Goal: Information Seeking & Learning: Learn about a topic

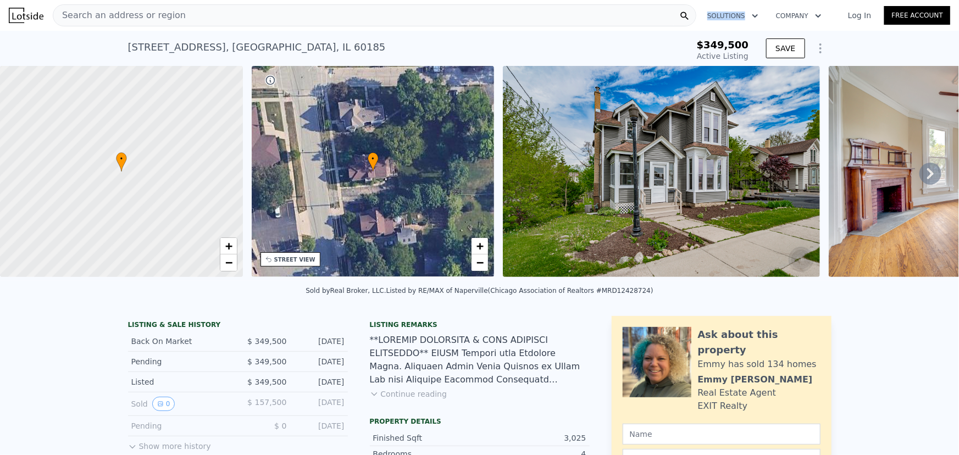
click at [595, 9] on div "Search an address or region" at bounding box center [374, 15] width 643 height 22
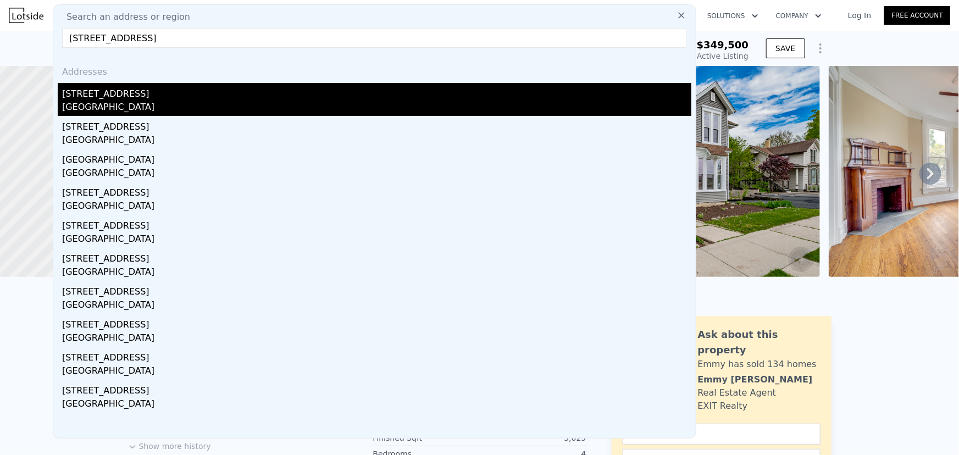
type input "[STREET_ADDRESS]"
click at [430, 101] on div "[GEOGRAPHIC_DATA]" at bounding box center [376, 108] width 629 height 15
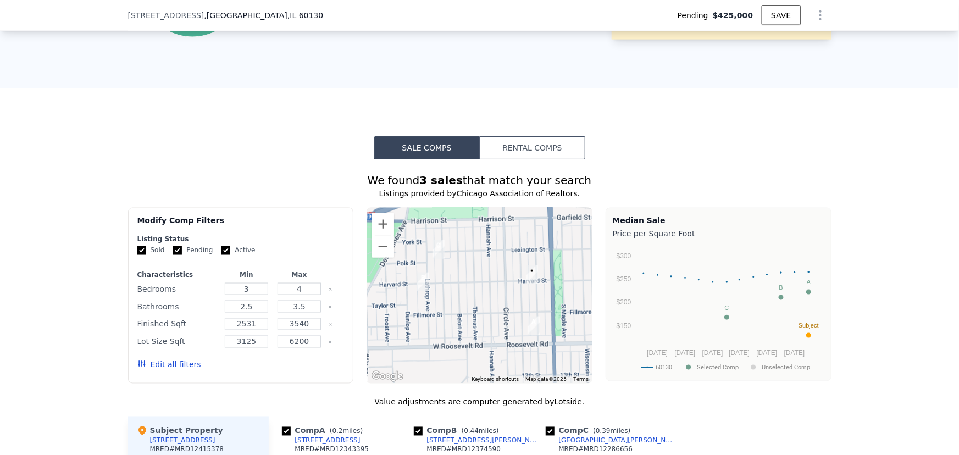
scroll to position [746, 0]
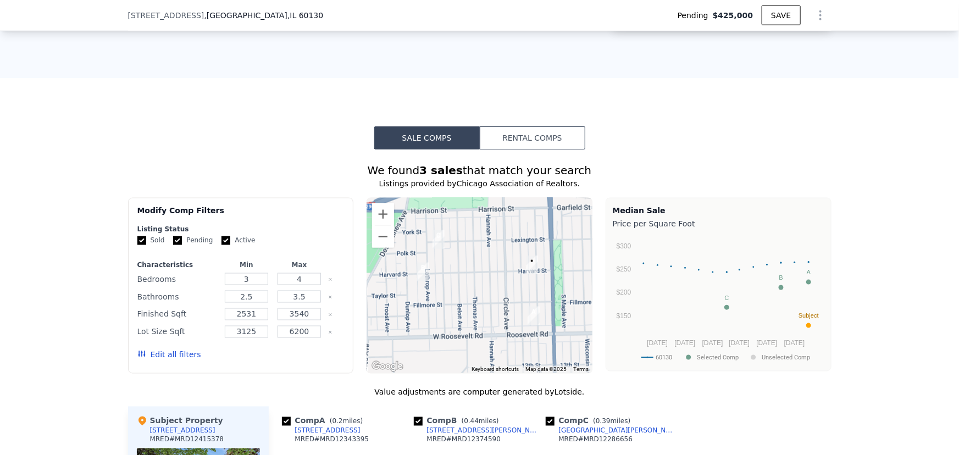
click at [171, 360] on button "Edit all filters" at bounding box center [169, 354] width 64 height 11
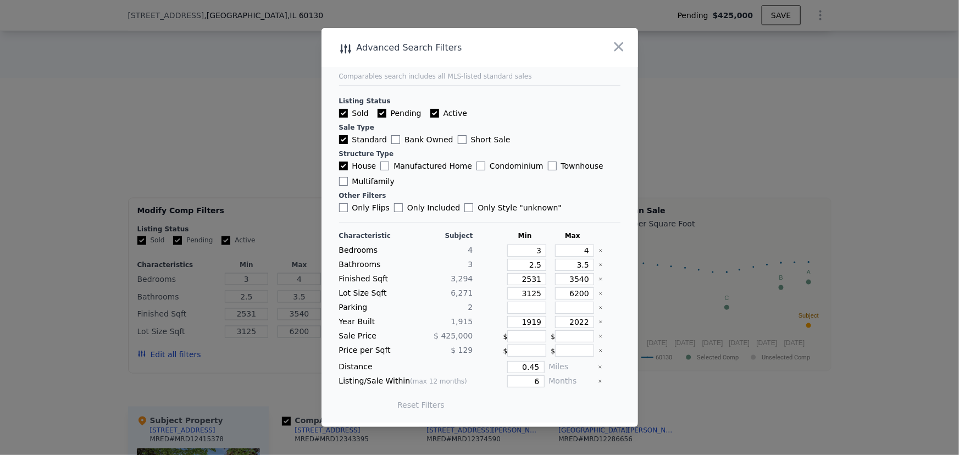
click at [421, 110] on div "Sold Pending Active" at bounding box center [479, 113] width 281 height 11
click at [432, 108] on label "Active" at bounding box center [448, 113] width 37 height 11
click at [432, 109] on input "Active" at bounding box center [434, 113] width 9 height 9
checkbox input "false"
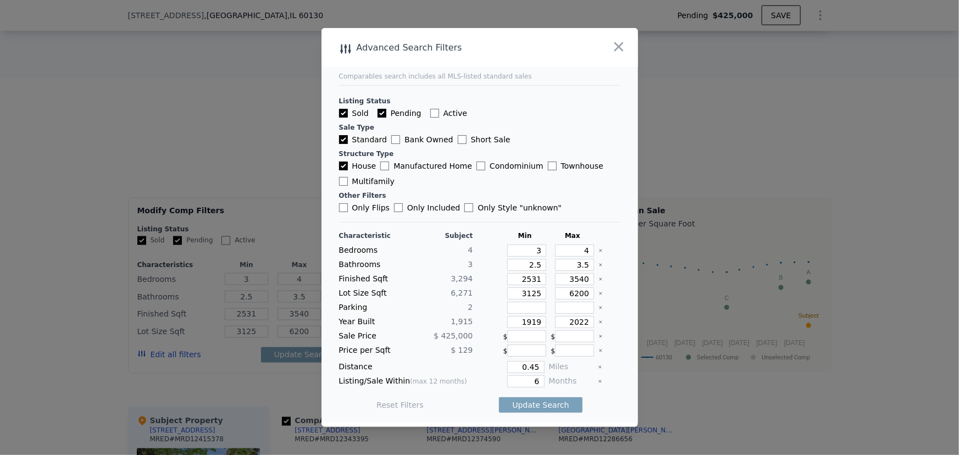
click at [404, 114] on label "Pending" at bounding box center [400, 113] width 44 height 11
click at [386, 114] on input "Pending" at bounding box center [382, 113] width 9 height 9
checkbox input "false"
drag, startPoint x: 515, startPoint y: 252, endPoint x: 588, endPoint y: 247, distance: 72.7
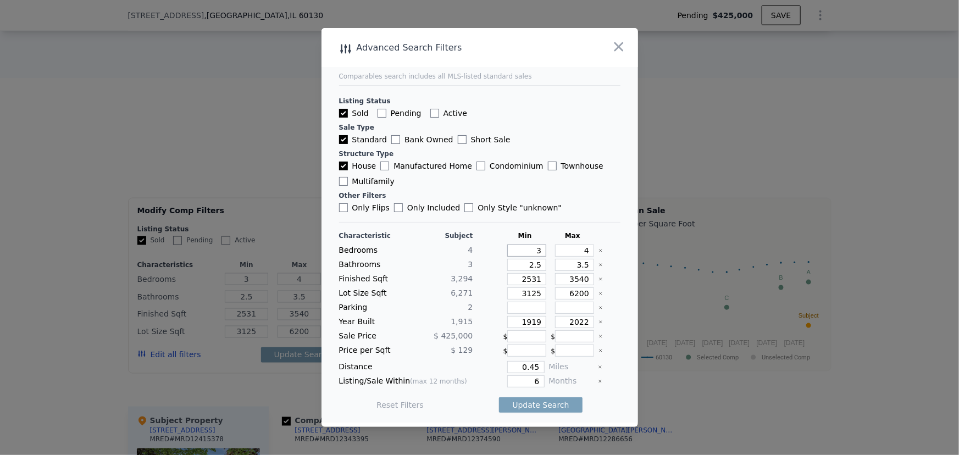
click at [588, 247] on div "Bedrooms 4 3 4" at bounding box center [479, 251] width 281 height 12
type input "4"
type input "3"
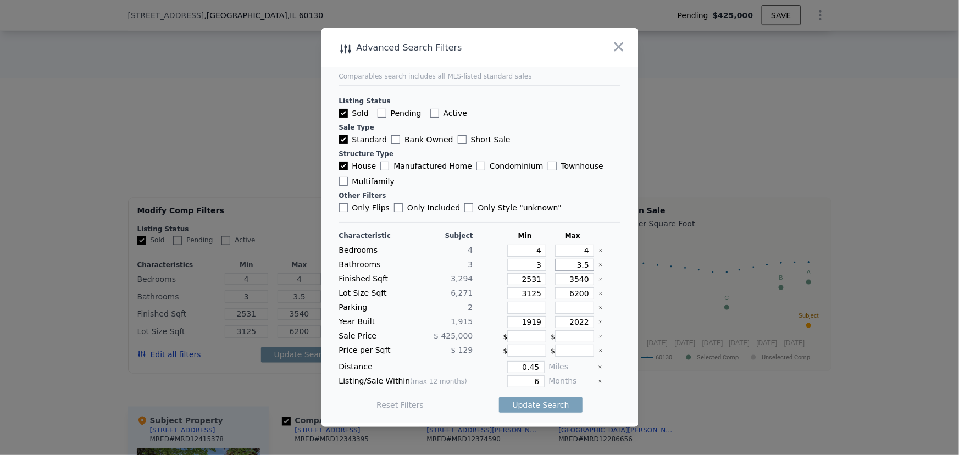
type input "3"
drag, startPoint x: 526, startPoint y: 368, endPoint x: 560, endPoint y: 360, distance: 34.4
click at [560, 360] on div "Characteristic Subject Min Max Bedrooms 4 4 4 Bathrooms 3 3 3 Finished Sqft 3,2…" at bounding box center [479, 325] width 281 height 189
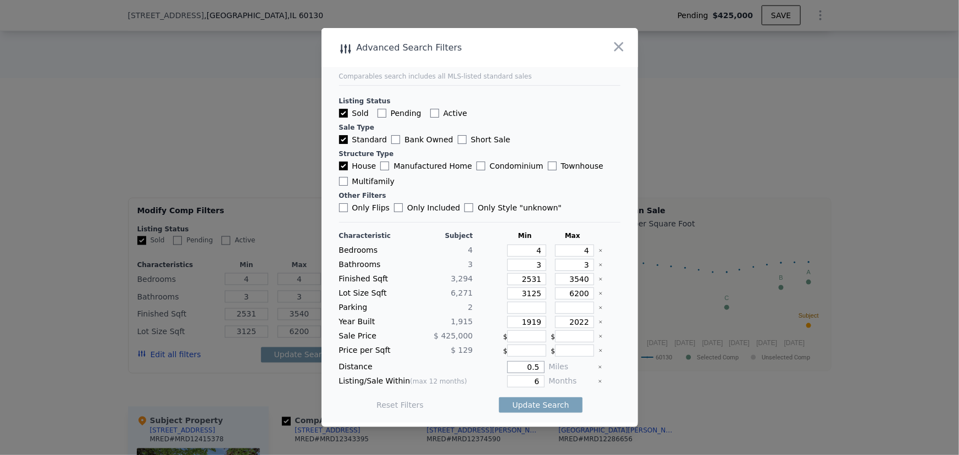
type input "0.5"
type input "1"
click at [536, 383] on input "1" at bounding box center [525, 381] width 37 height 12
type input "12"
click at [549, 404] on button "Update Search" at bounding box center [540, 404] width 83 height 15
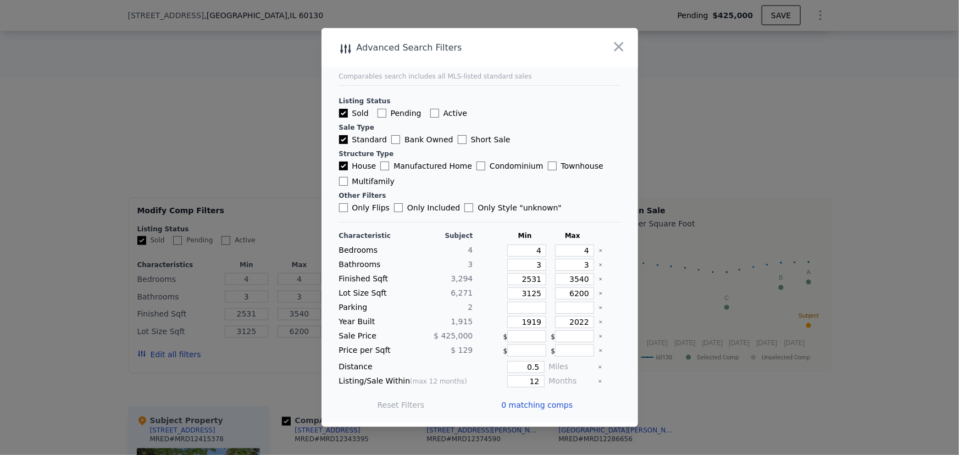
click at [598, 291] on icon "Clear" at bounding box center [600, 293] width 4 height 4
click at [598, 280] on icon "Clear" at bounding box center [600, 279] width 4 height 4
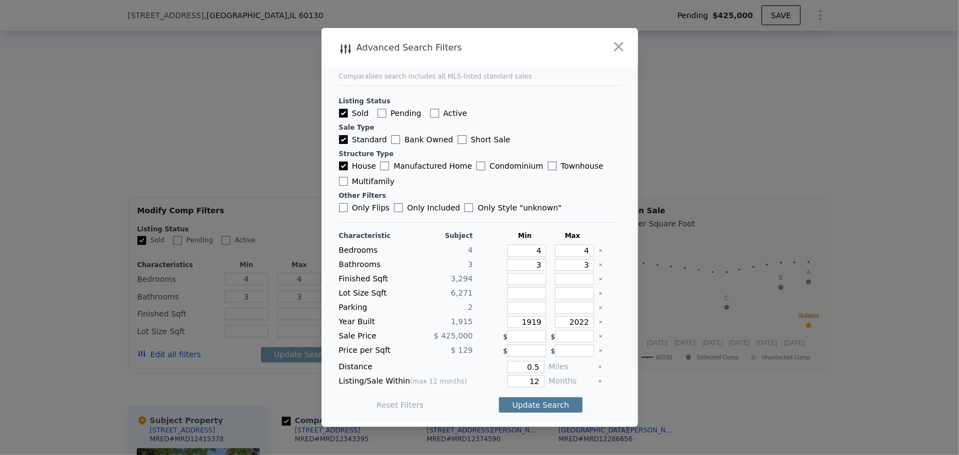
click at [564, 397] on button "Update Search" at bounding box center [540, 404] width 83 height 15
drag, startPoint x: 564, startPoint y: 249, endPoint x: 631, endPoint y: 248, distance: 67.1
click at [631, 248] on div "Advanced Search Filters Comparables search includes all MLS-listed standard sal…" at bounding box center [479, 227] width 317 height 399
drag, startPoint x: 564, startPoint y: 264, endPoint x: 636, endPoint y: 262, distance: 72.6
click at [636, 262] on div "Advanced Search Filters Comparables search includes all MLS-listed standard sal…" at bounding box center [479, 227] width 317 height 399
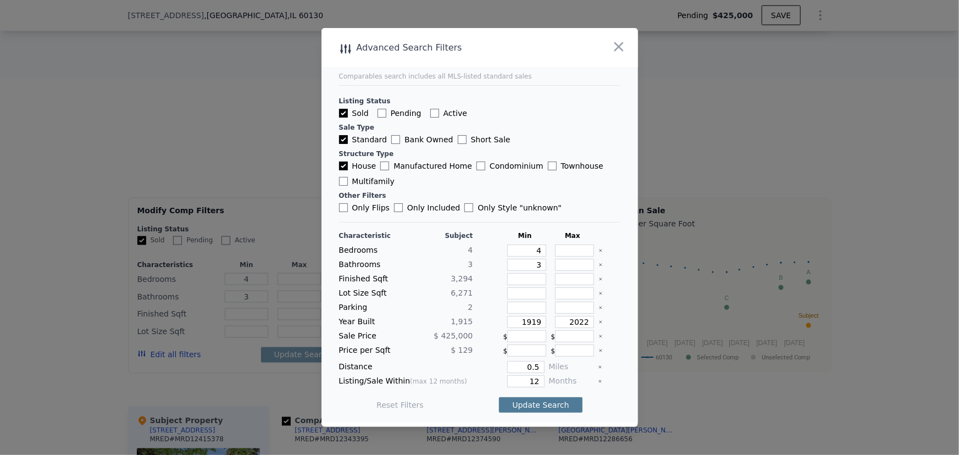
click at [543, 404] on button "Update Search" at bounding box center [540, 404] width 83 height 15
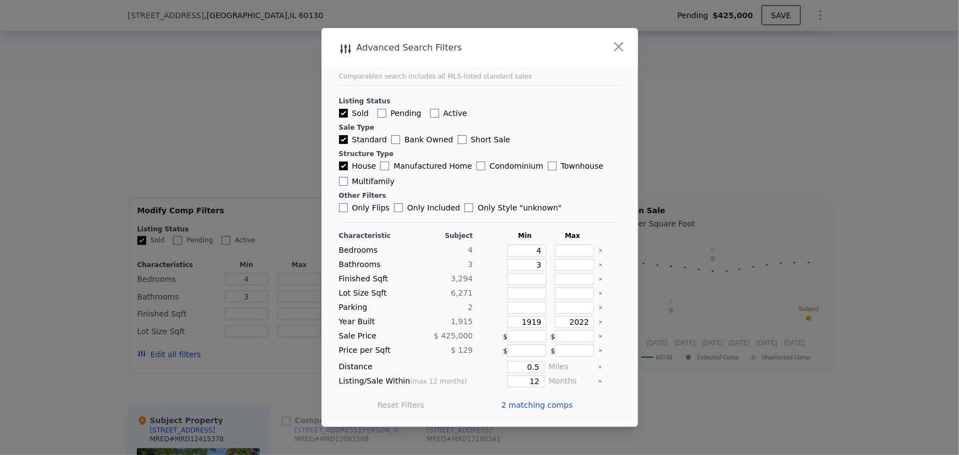
click at [741, 410] on div at bounding box center [479, 227] width 959 height 455
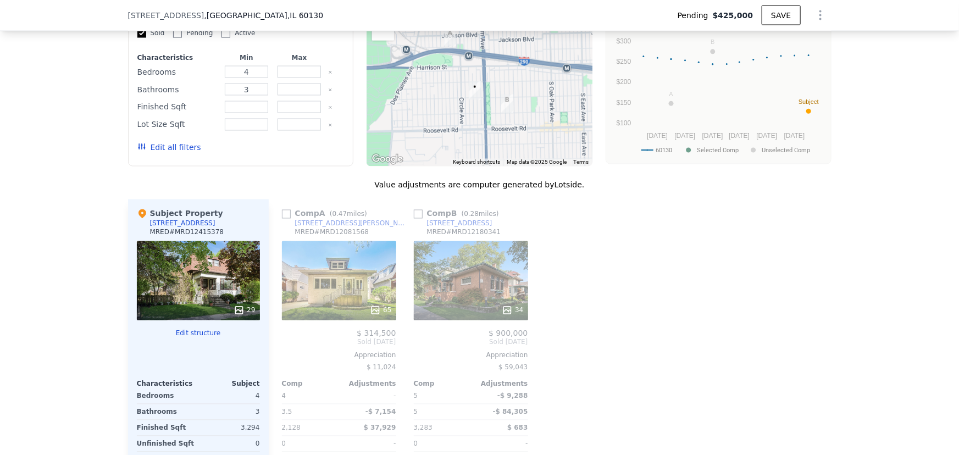
scroll to position [846, 0]
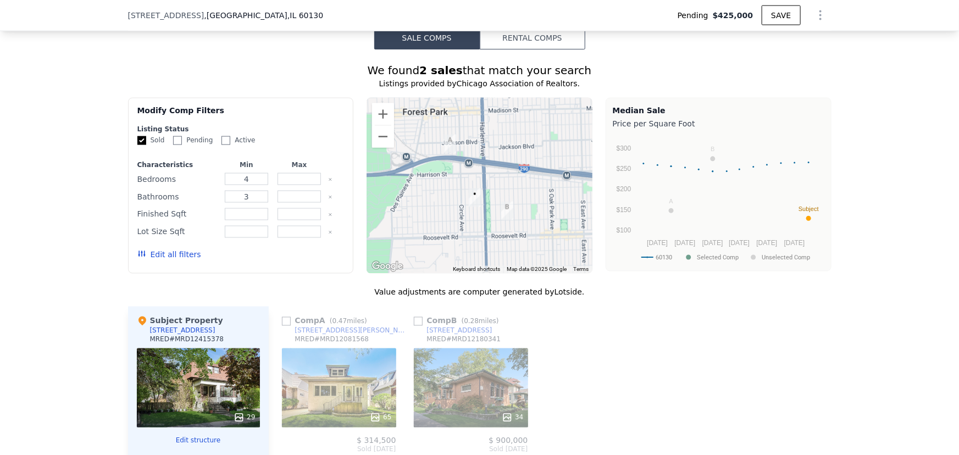
click at [143, 260] on button "Edit all filters" at bounding box center [169, 254] width 64 height 11
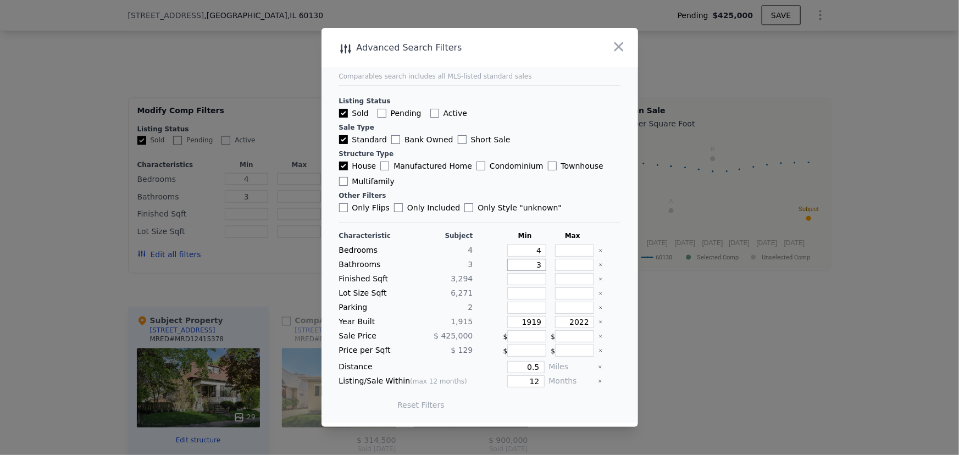
drag, startPoint x: 526, startPoint y: 263, endPoint x: 580, endPoint y: 265, distance: 53.3
click at [580, 265] on div "Bathrooms 3 3" at bounding box center [479, 265] width 281 height 12
type input "2"
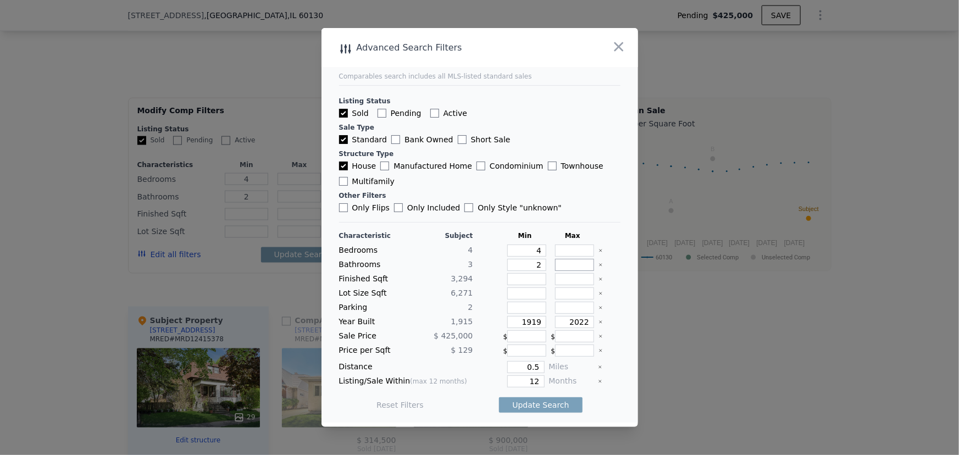
click at [579, 267] on input "number" at bounding box center [574, 265] width 39 height 12
type input "3"
click at [553, 406] on button "Update Search" at bounding box center [540, 404] width 83 height 15
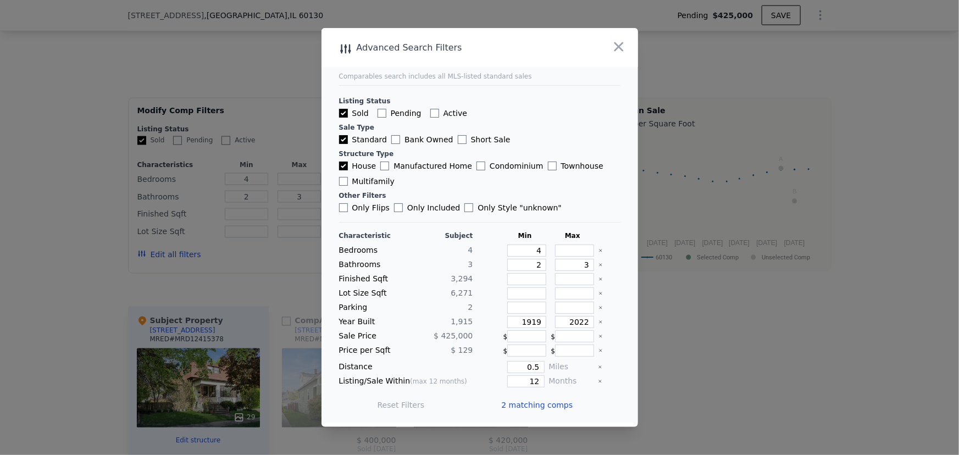
click at [670, 352] on div at bounding box center [479, 227] width 959 height 455
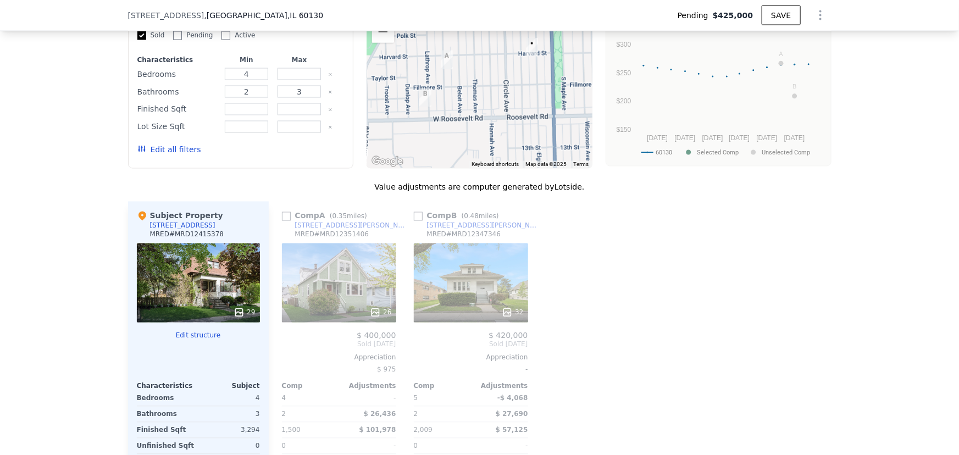
scroll to position [995, 0]
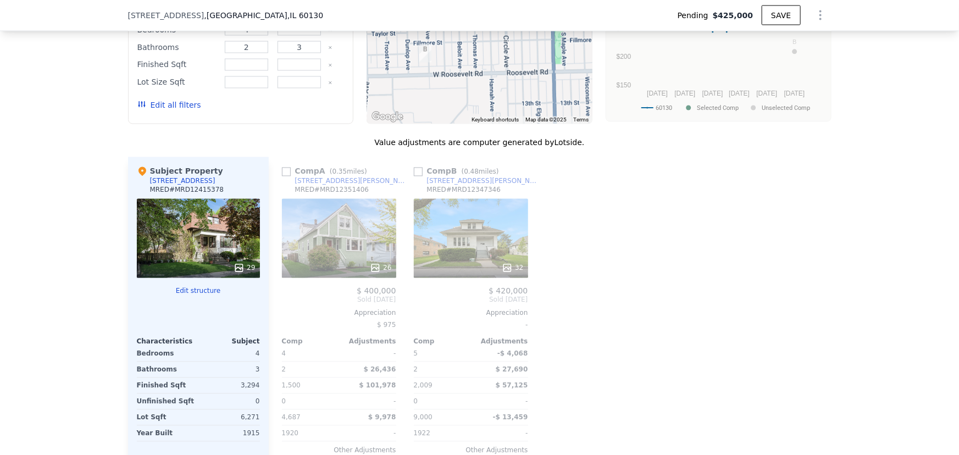
click at [314, 243] on div "26" at bounding box center [339, 238] width 114 height 79
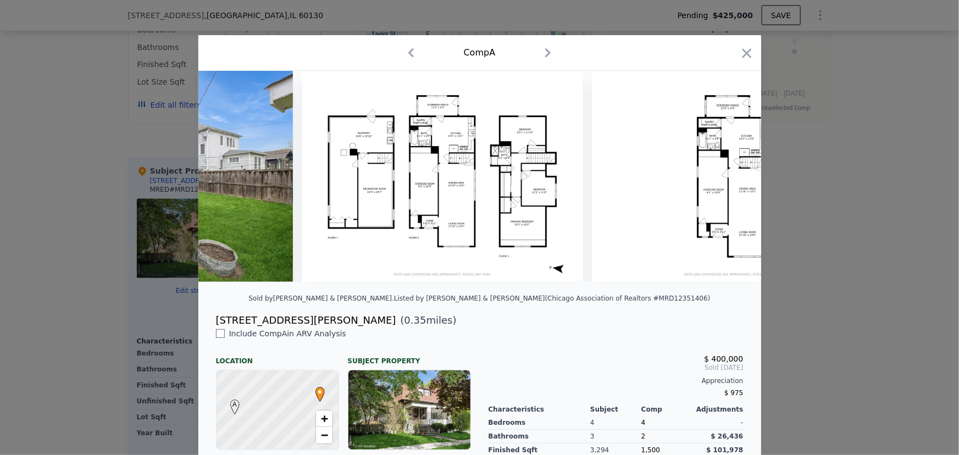
scroll to position [0, 6896]
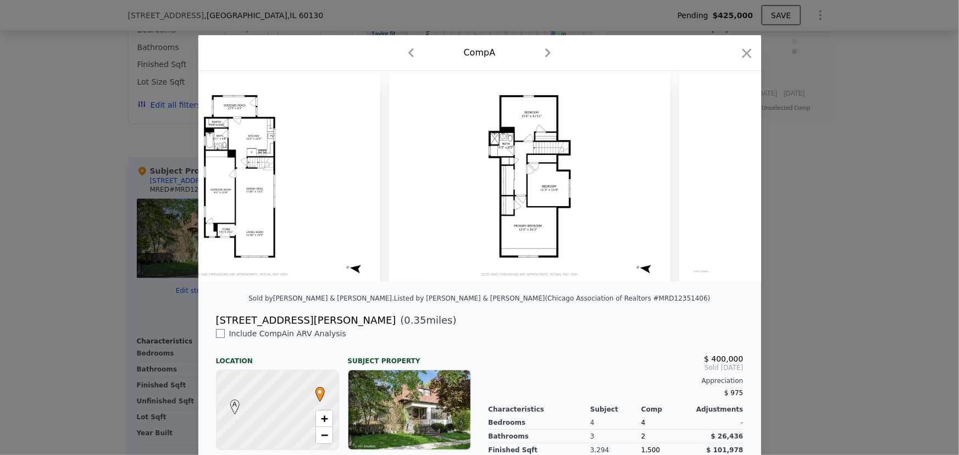
click at [797, 277] on div at bounding box center [479, 227] width 959 height 455
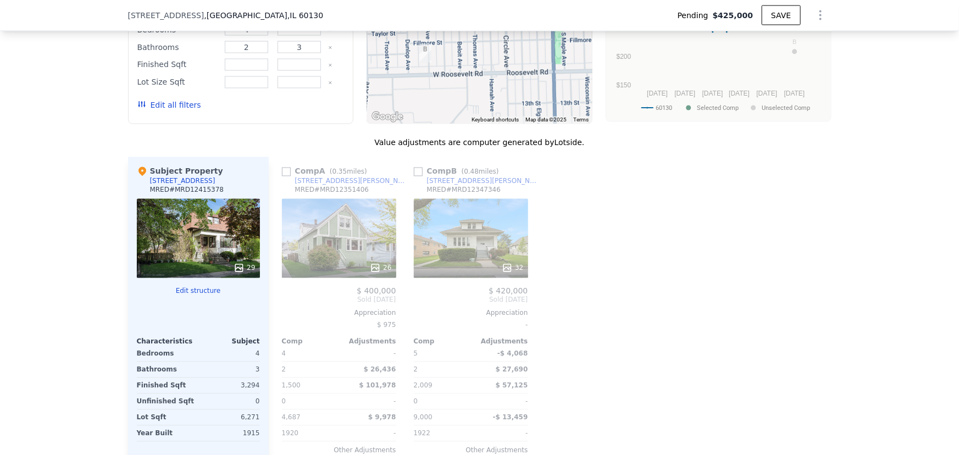
click at [166, 240] on div "29" at bounding box center [198, 238] width 123 height 79
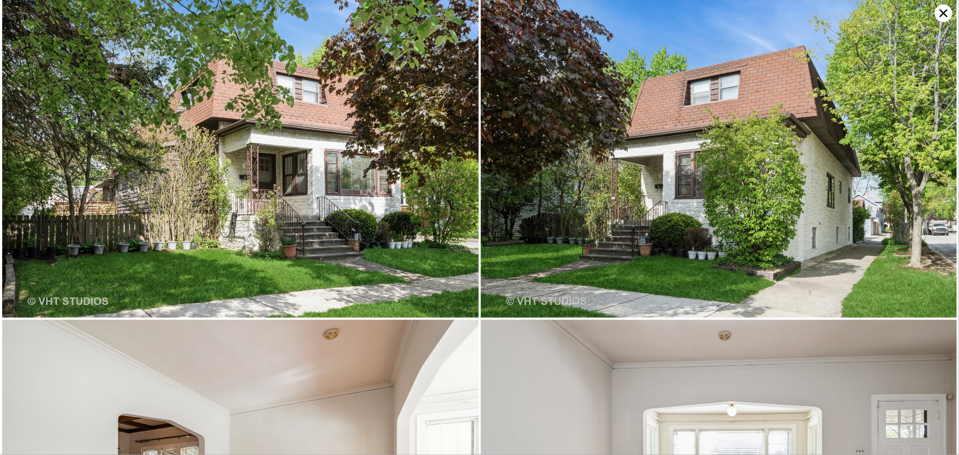
click at [937, 11] on icon at bounding box center [944, 13] width 18 height 18
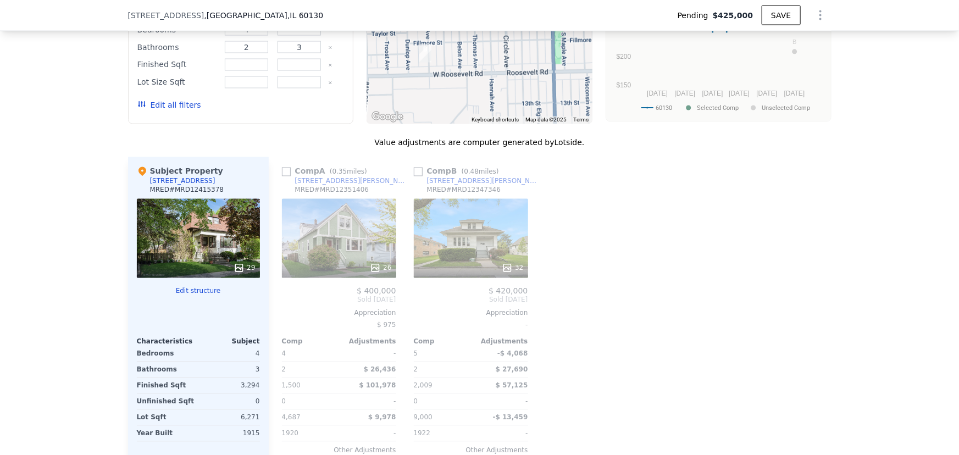
click at [447, 221] on div "32" at bounding box center [471, 238] width 114 height 79
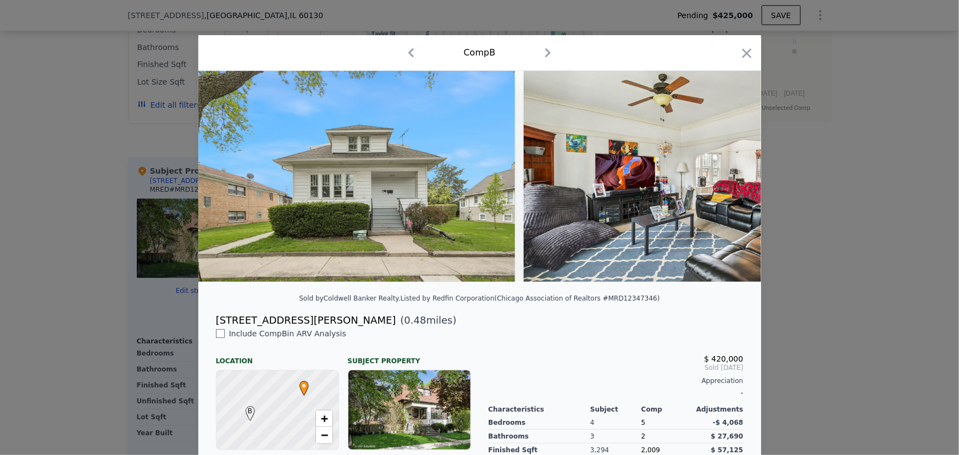
click at [585, 291] on div at bounding box center [479, 181] width 563 height 220
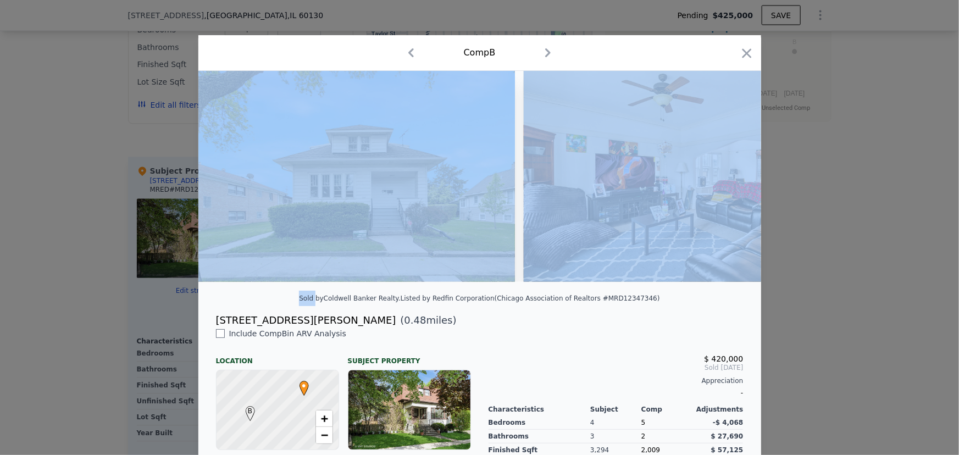
click at [585, 291] on div at bounding box center [479, 181] width 563 height 220
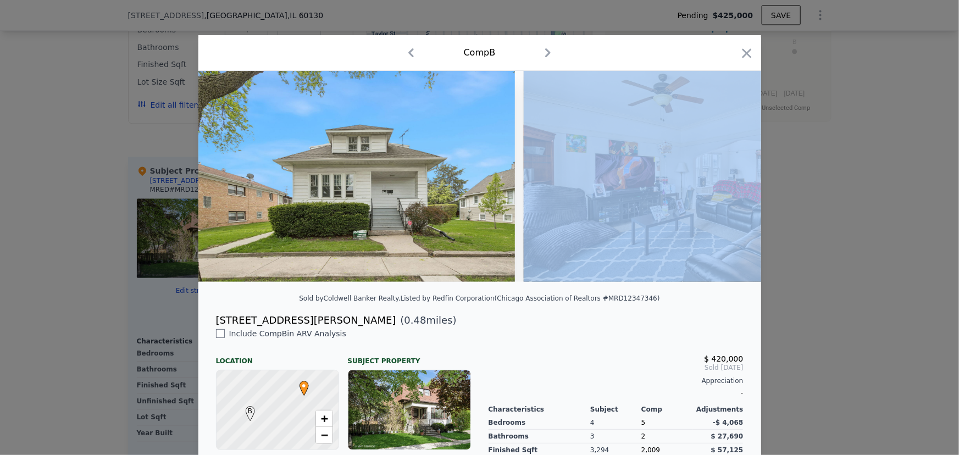
click at [585, 291] on div at bounding box center [479, 181] width 563 height 220
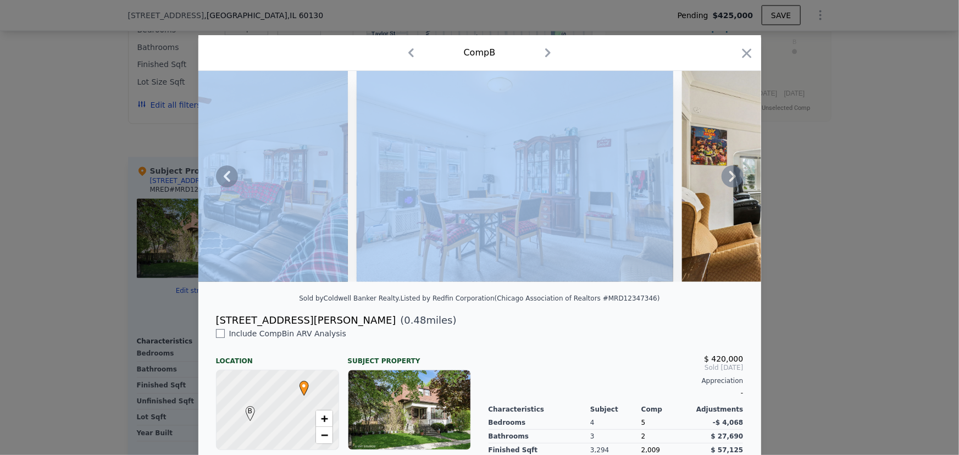
scroll to position [0, 985]
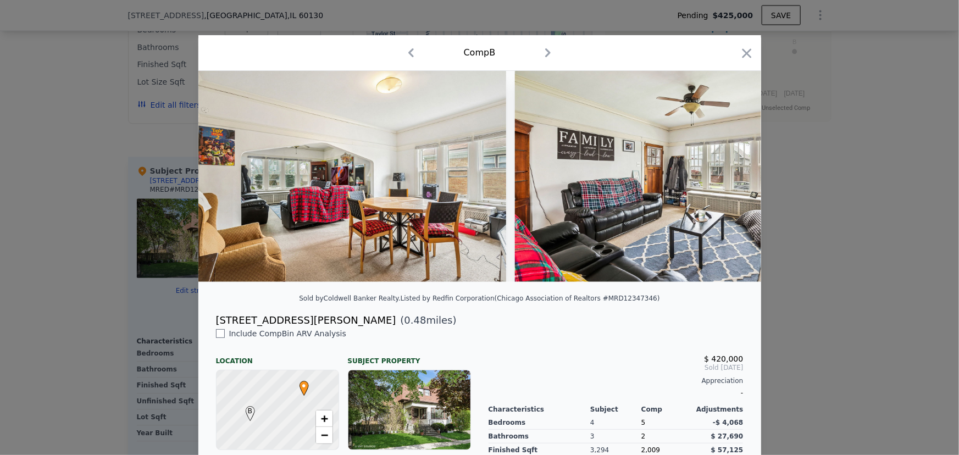
click at [583, 302] on div "Listed by Redfin Corporation (Chicago Association of Realtors #MRD12347346)" at bounding box center [530, 299] width 259 height 8
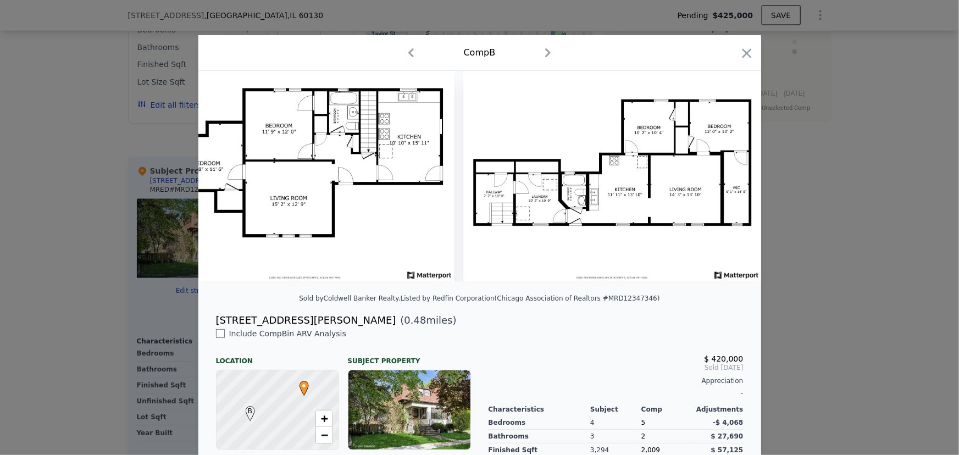
scroll to position [0, 6730]
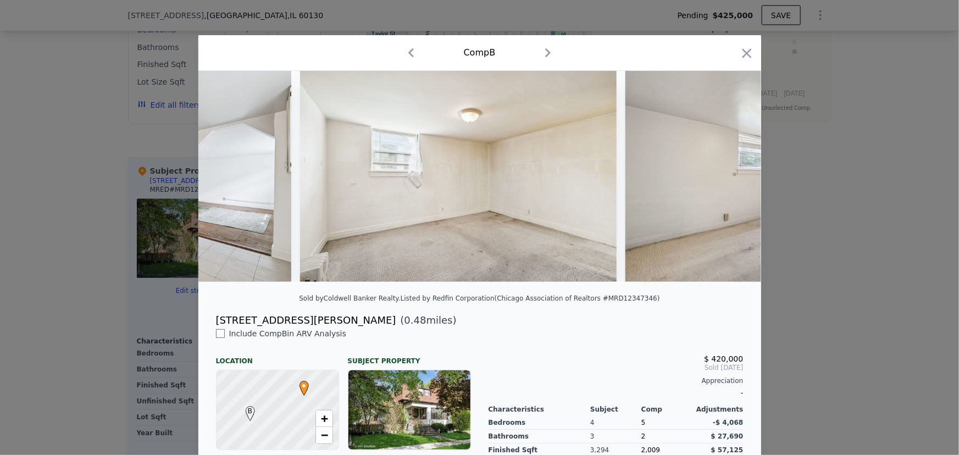
click at [830, 284] on div at bounding box center [479, 227] width 959 height 455
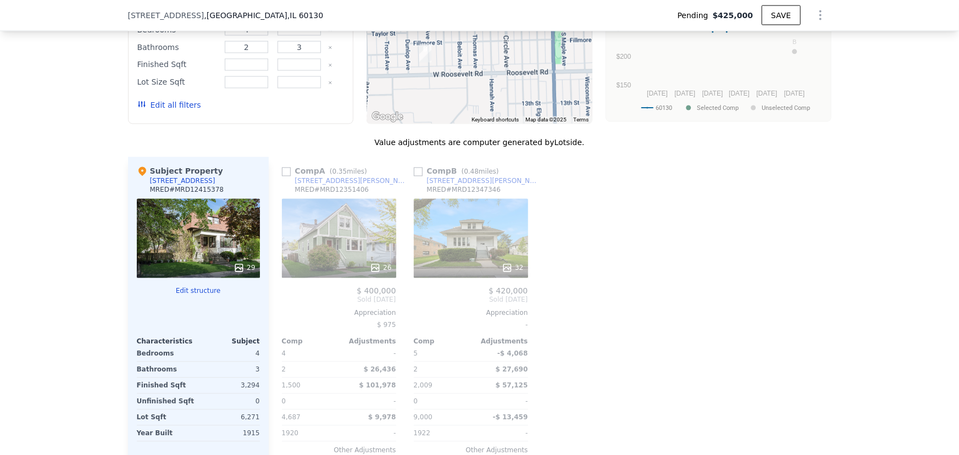
click at [440, 192] on div "MRED # MRD12347346" at bounding box center [464, 190] width 74 height 9
click at [442, 183] on div "[STREET_ADDRESS][PERSON_NAME]" at bounding box center [484, 181] width 114 height 9
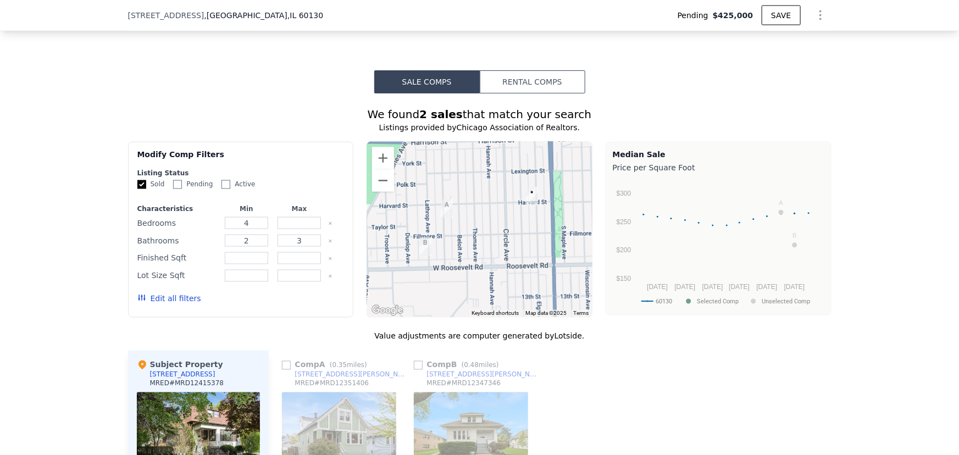
scroll to position [796, 0]
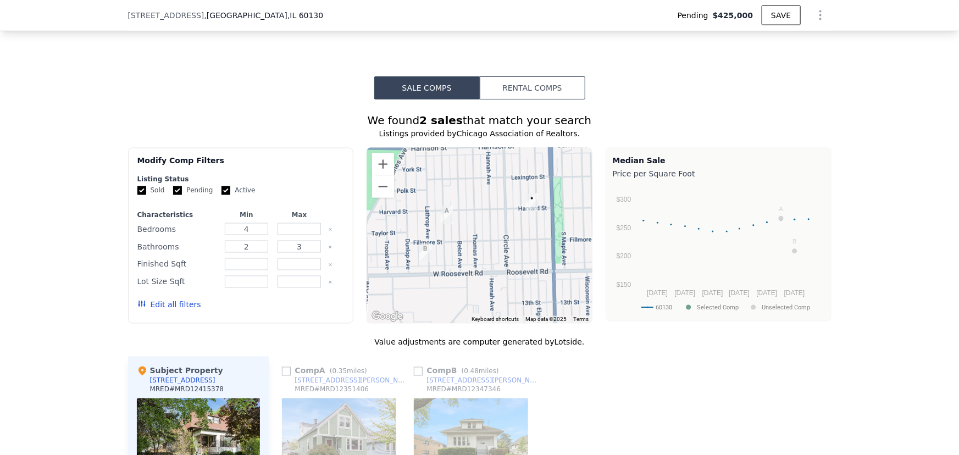
checkbox input "true"
type input "3"
type input "4"
type input "2.5"
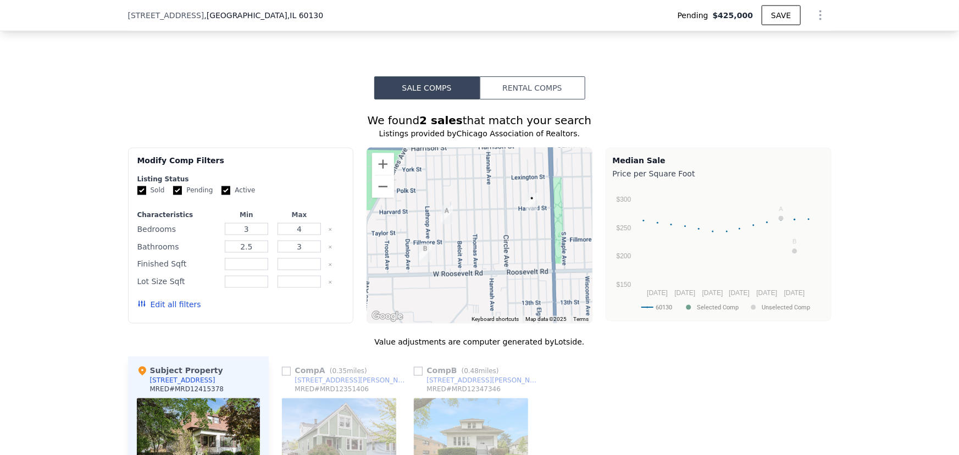
type input "3.5"
type input "2531"
type input "3540"
type input "3125"
type input "6200"
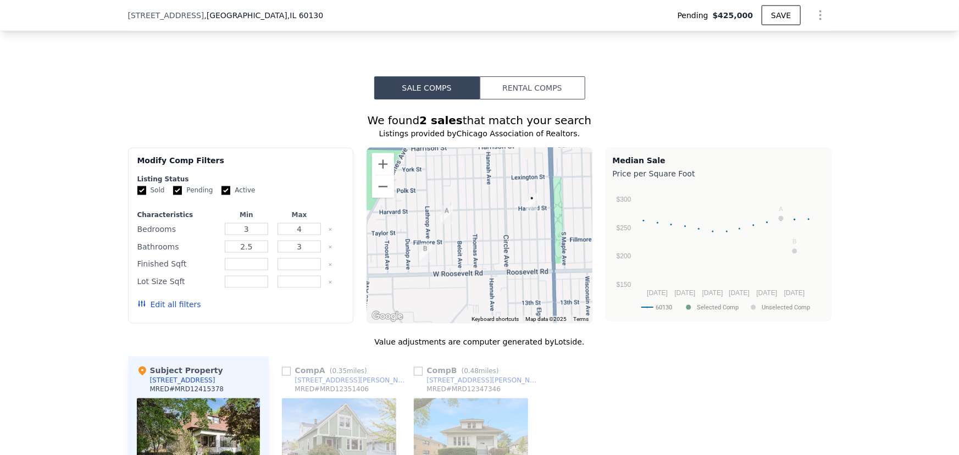
type input "$ 532,000"
type input "$ 40,266"
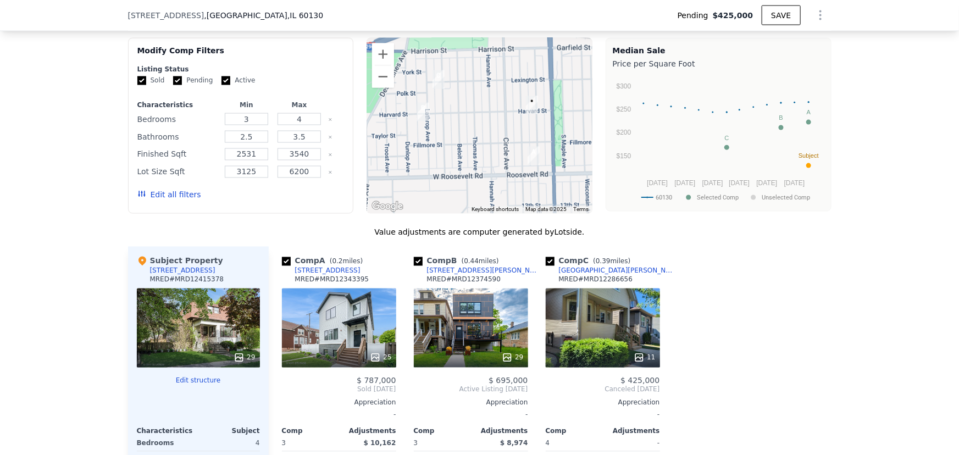
scroll to position [896, 0]
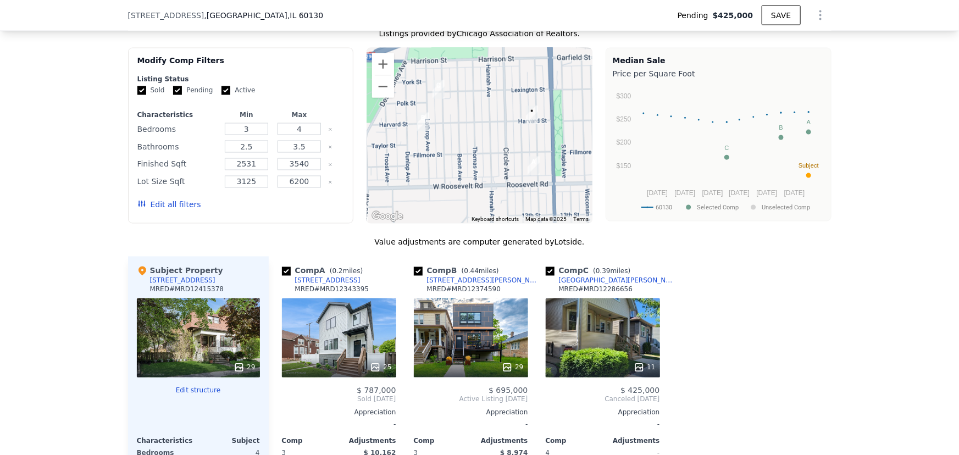
click at [237, 95] on label "Active" at bounding box center [238, 90] width 34 height 9
click at [230, 95] on input "Active" at bounding box center [225, 90] width 9 height 9
checkbox input "false"
click at [193, 95] on label "Pending" at bounding box center [193, 90] width 40 height 9
click at [182, 95] on input "Pending" at bounding box center [177, 90] width 9 height 9
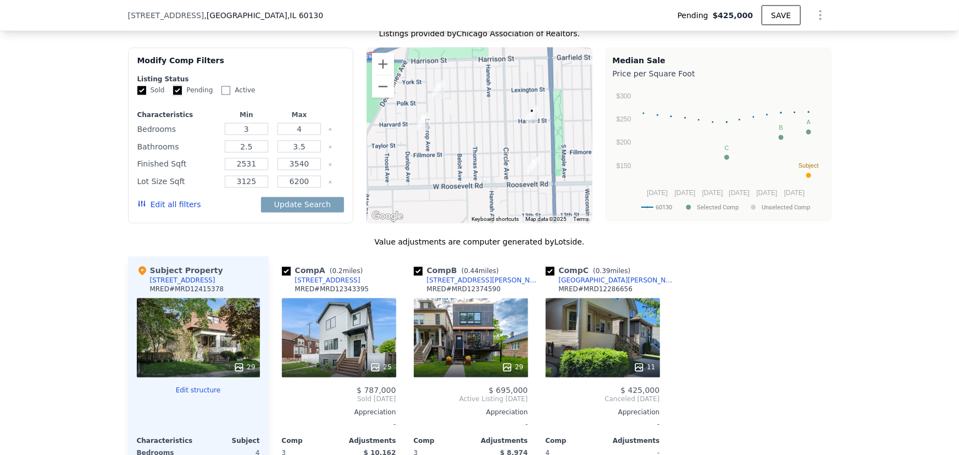
checkbox input "false"
click at [183, 208] on button "Edit all filters" at bounding box center [169, 204] width 64 height 11
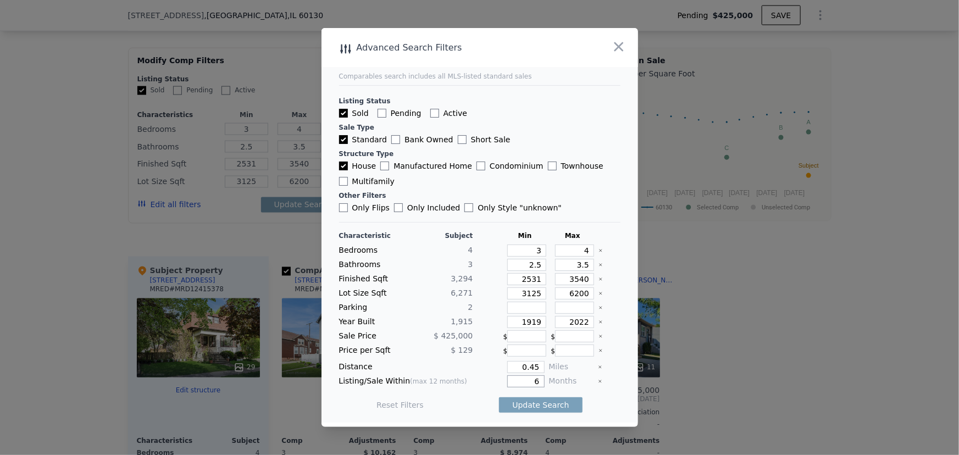
drag, startPoint x: 507, startPoint y: 378, endPoint x: 571, endPoint y: 378, distance: 64.8
click at [571, 378] on div "Listing/Sale Within (max 12 months) 6 Months" at bounding box center [479, 381] width 281 height 12
type input "12"
drag, startPoint x: 529, startPoint y: 367, endPoint x: 581, endPoint y: 369, distance: 51.7
click at [582, 369] on div "Distance 0.45 Miles" at bounding box center [479, 367] width 281 height 12
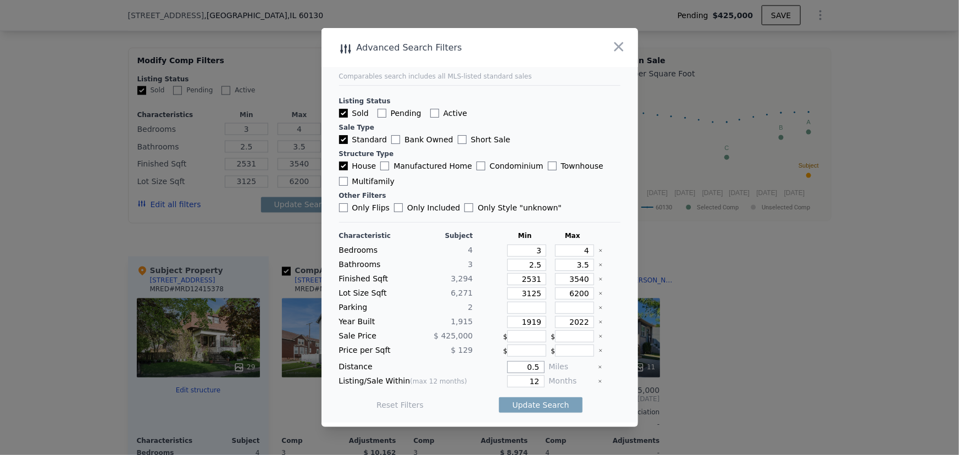
type input "0.5"
drag, startPoint x: 522, startPoint y: 248, endPoint x: 592, endPoint y: 255, distance: 70.2
click at [592, 252] on div "Bedrooms 4 3 4" at bounding box center [479, 251] width 281 height 12
type input "4"
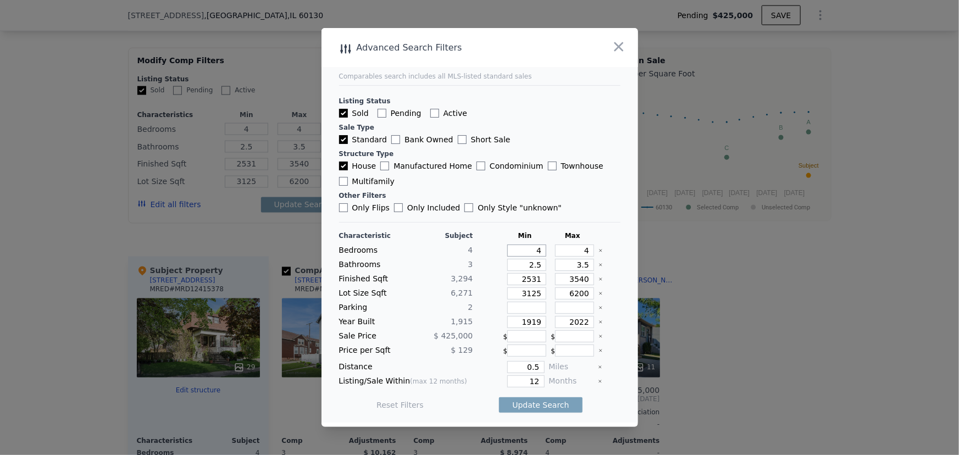
type input "4"
drag, startPoint x: 569, startPoint y: 249, endPoint x: 596, endPoint y: 254, distance: 26.8
click at [609, 247] on div "Bedrooms 4 4 4" at bounding box center [479, 251] width 281 height 12
drag, startPoint x: 518, startPoint y: 266, endPoint x: 599, endPoint y: 260, distance: 81.0
click at [599, 260] on div "Bathrooms 3 2.5 3.5" at bounding box center [479, 265] width 281 height 12
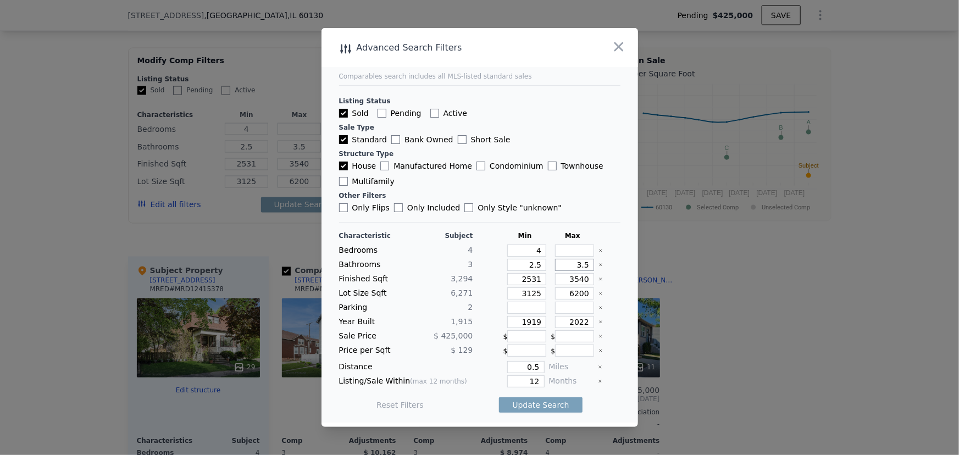
drag, startPoint x: 571, startPoint y: 265, endPoint x: 615, endPoint y: 265, distance: 44.0
click at [615, 263] on main "Comparables search includes all MLS-listed standard sales Listing Status Sold P…" at bounding box center [479, 225] width 317 height 395
click at [559, 407] on button "Update Search" at bounding box center [540, 404] width 83 height 15
click at [600, 280] on icon "Clear" at bounding box center [601, 279] width 2 height 2
click at [598, 292] on icon "Clear" at bounding box center [600, 293] width 4 height 4
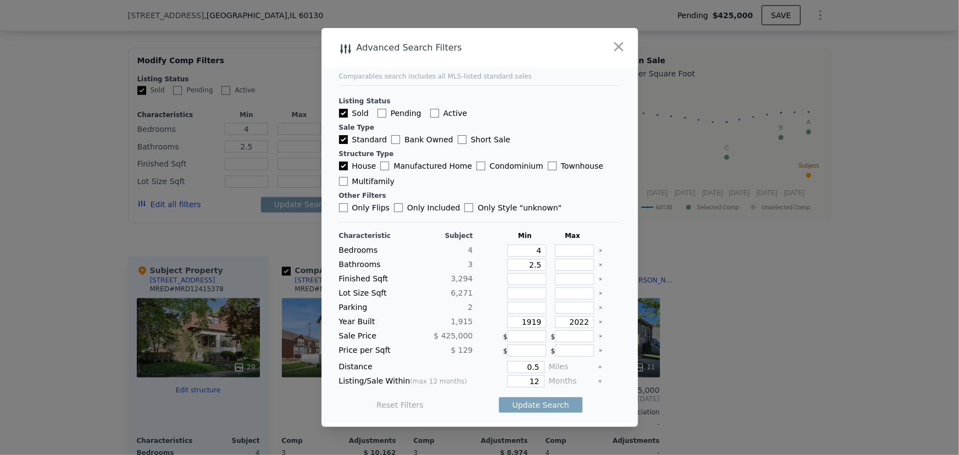
click at [600, 322] on icon "Clear" at bounding box center [601, 322] width 2 height 2
click at [544, 409] on button "Update Search" at bounding box center [540, 404] width 83 height 15
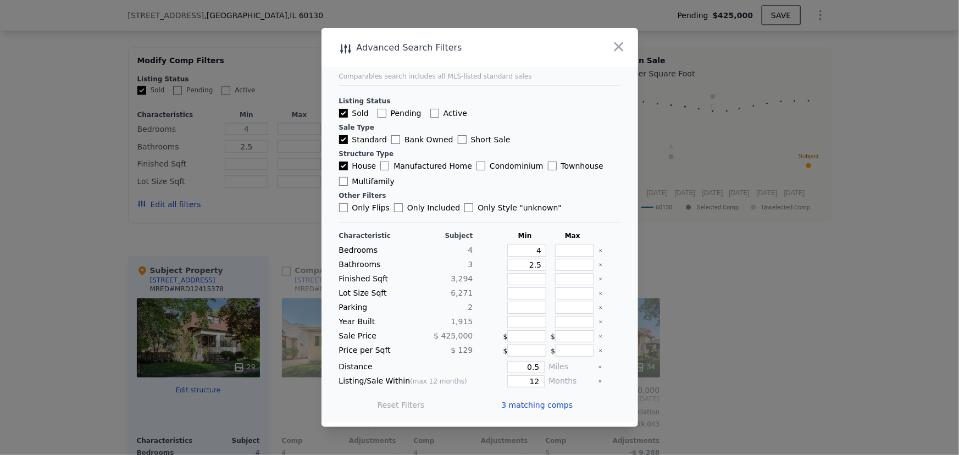
click at [722, 336] on div at bounding box center [479, 227] width 959 height 455
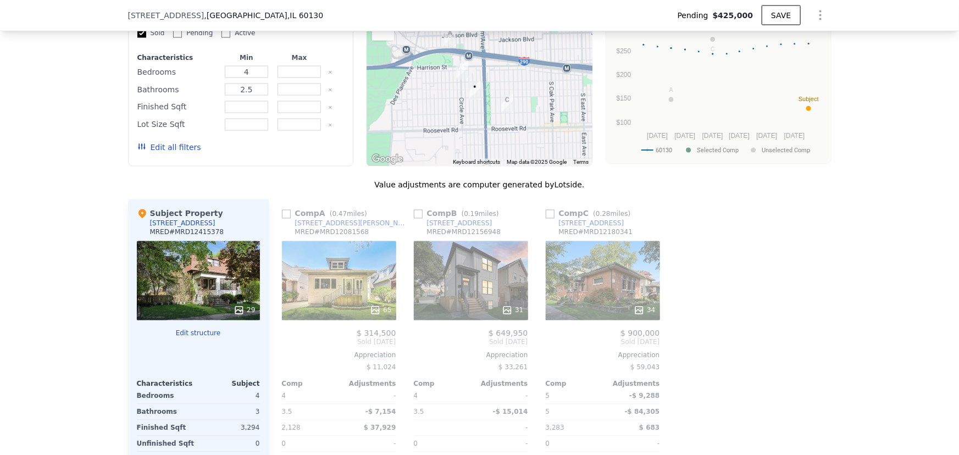
scroll to position [846, 0]
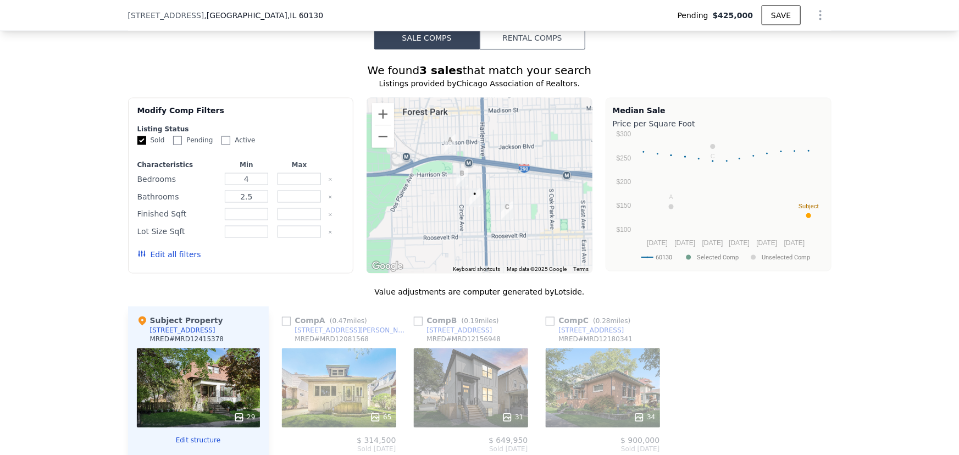
click at [165, 260] on button "Edit all filters" at bounding box center [169, 254] width 64 height 11
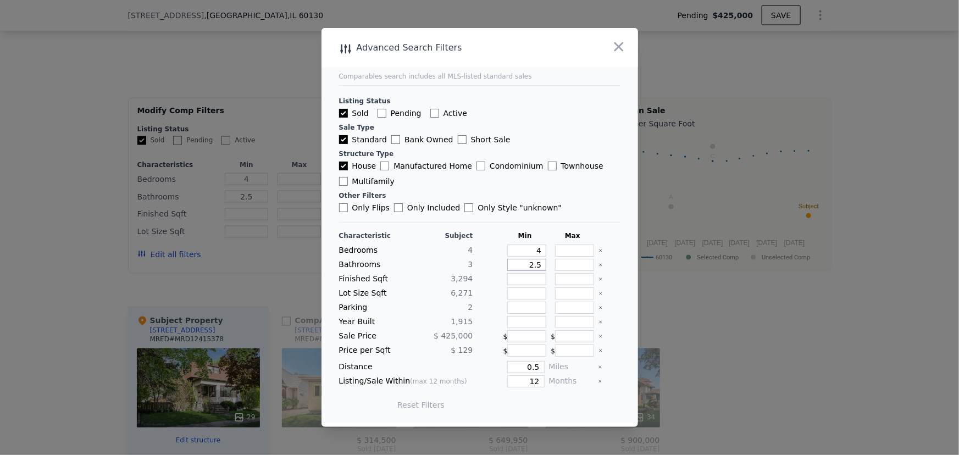
drag, startPoint x: 524, startPoint y: 269, endPoint x: 608, endPoint y: 263, distance: 84.8
click at [608, 263] on div "Bathrooms 3 2.5" at bounding box center [479, 265] width 281 height 12
type input "2"
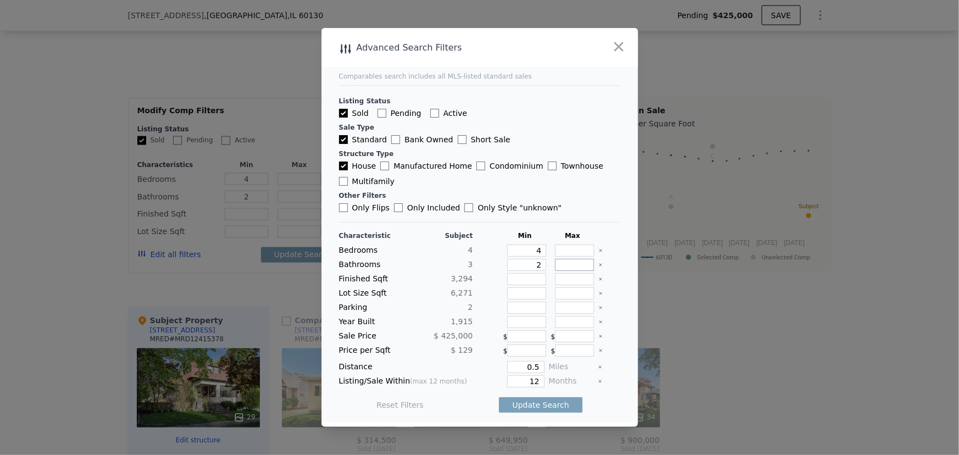
click at [574, 268] on input "number" at bounding box center [574, 265] width 39 height 12
click at [535, 412] on button "Update Search" at bounding box center [540, 404] width 83 height 15
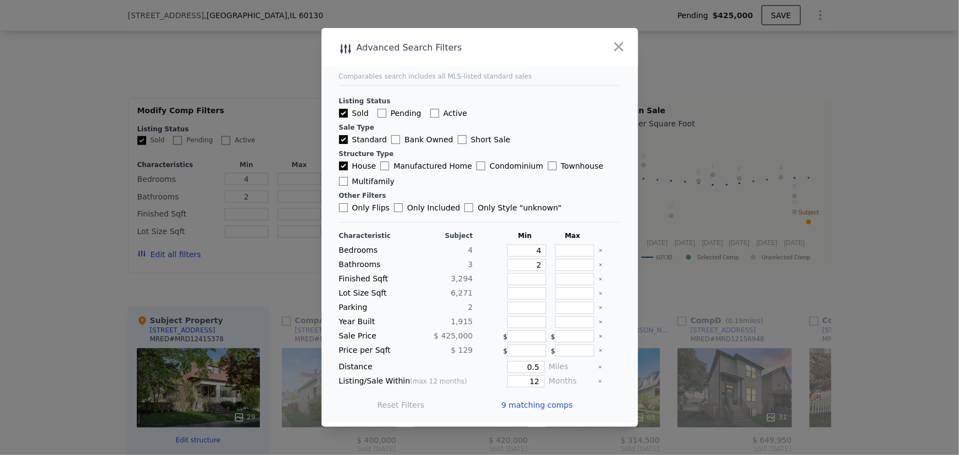
click at [703, 304] on div at bounding box center [479, 227] width 959 height 455
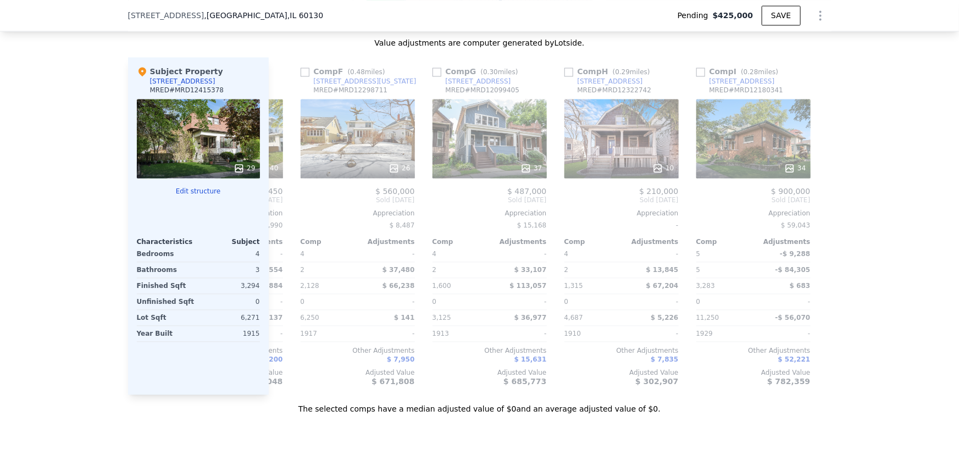
scroll to position [0, 650]
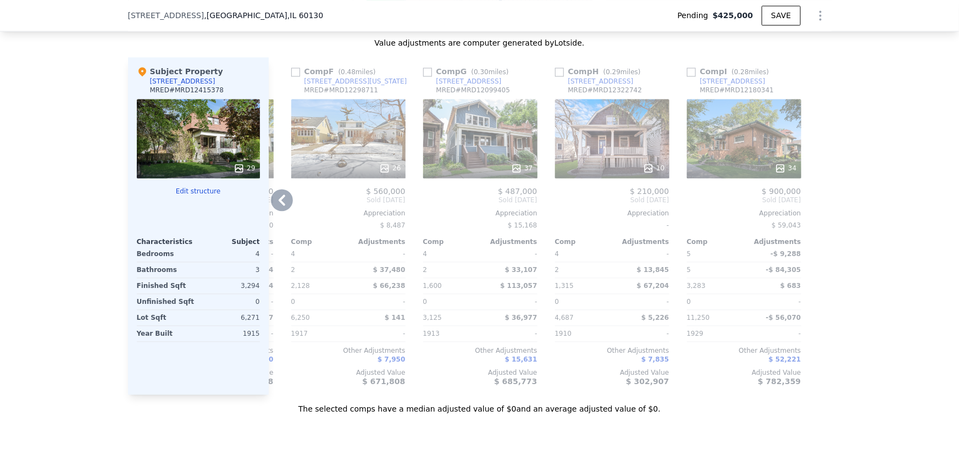
click at [462, 86] on div "[STREET_ADDRESS]" at bounding box center [468, 81] width 65 height 9
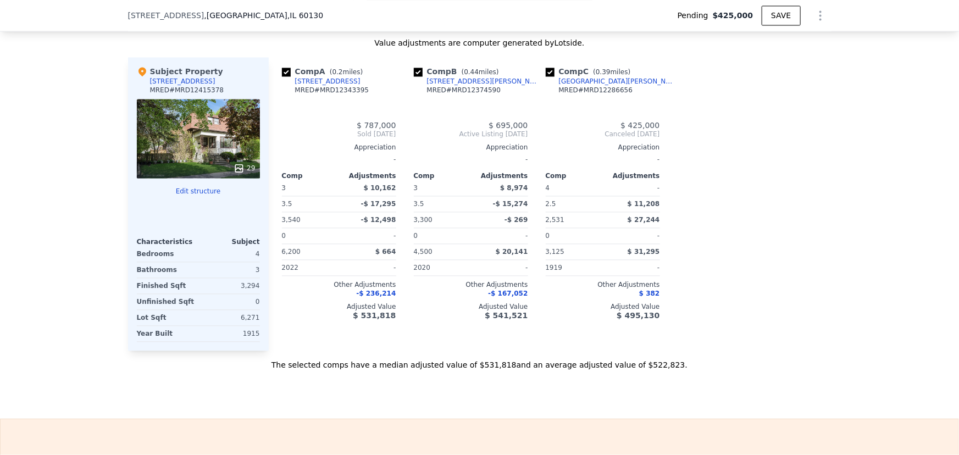
checkbox input "true"
type input "3"
type input "4"
type input "2.5"
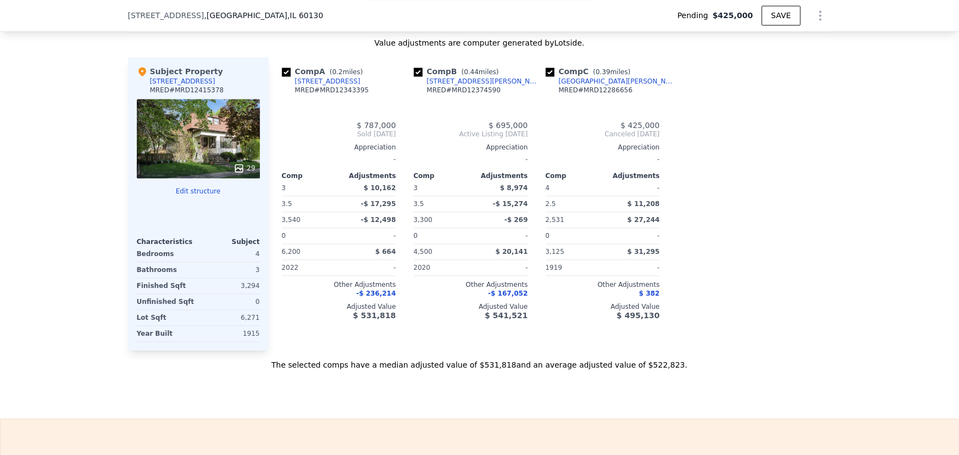
type input "3.5"
type input "2531"
type input "3540"
type input "3125"
type input "6200"
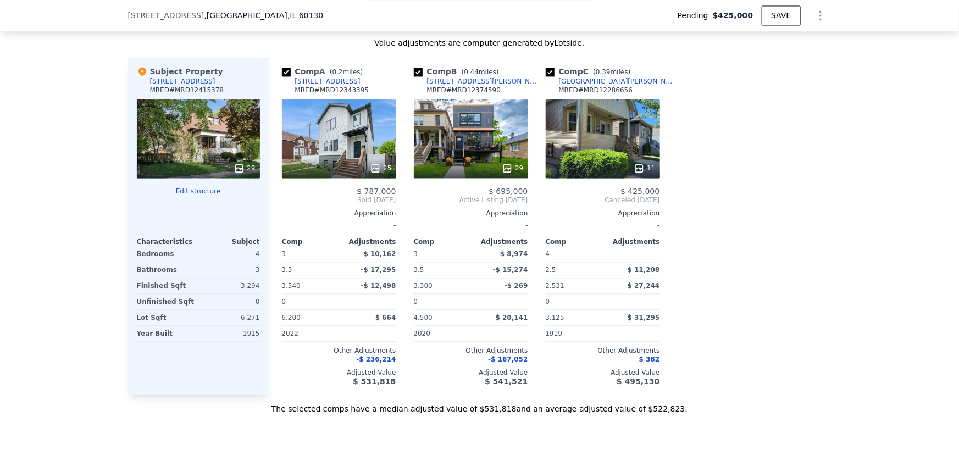
scroll to position [0, 0]
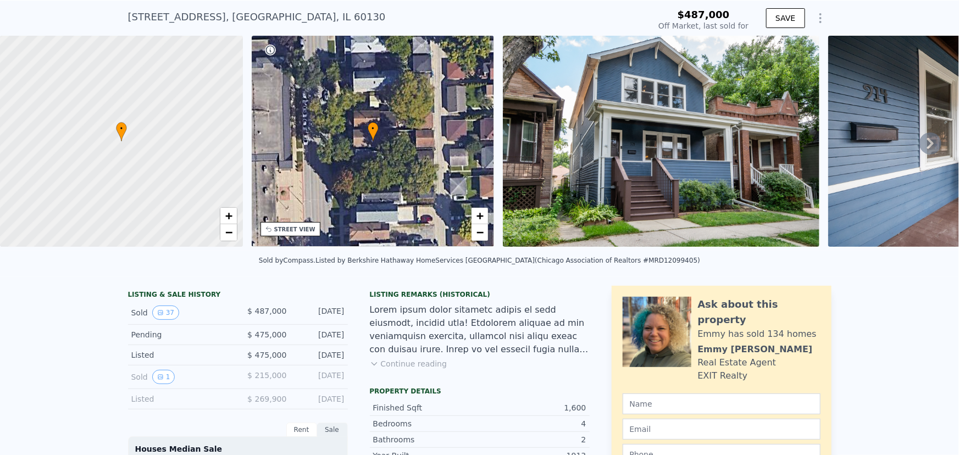
scroll to position [4, 0]
